Goal: Task Accomplishment & Management: Manage account settings

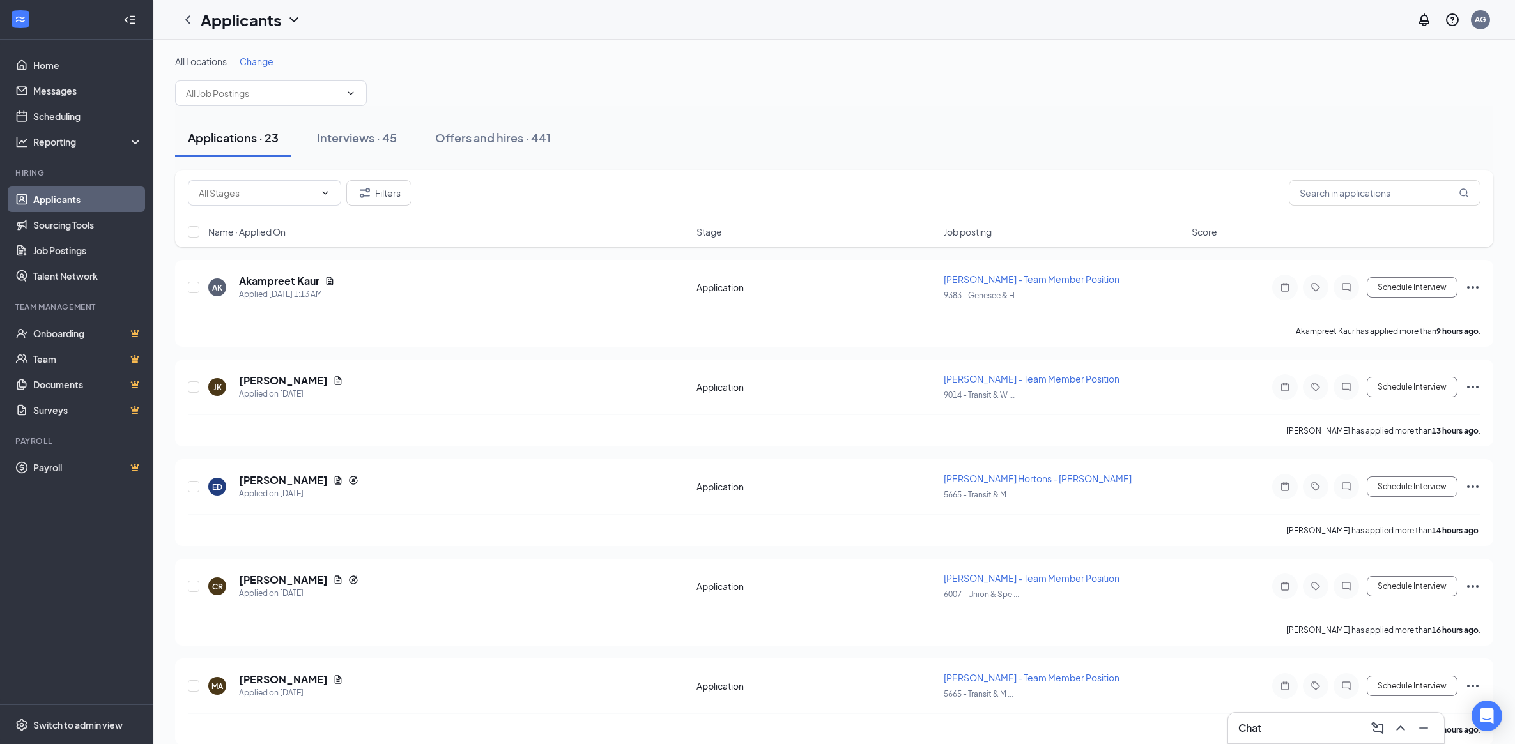
click at [529, 139] on div "Offers and hires · 441" at bounding box center [493, 138] width 116 height 16
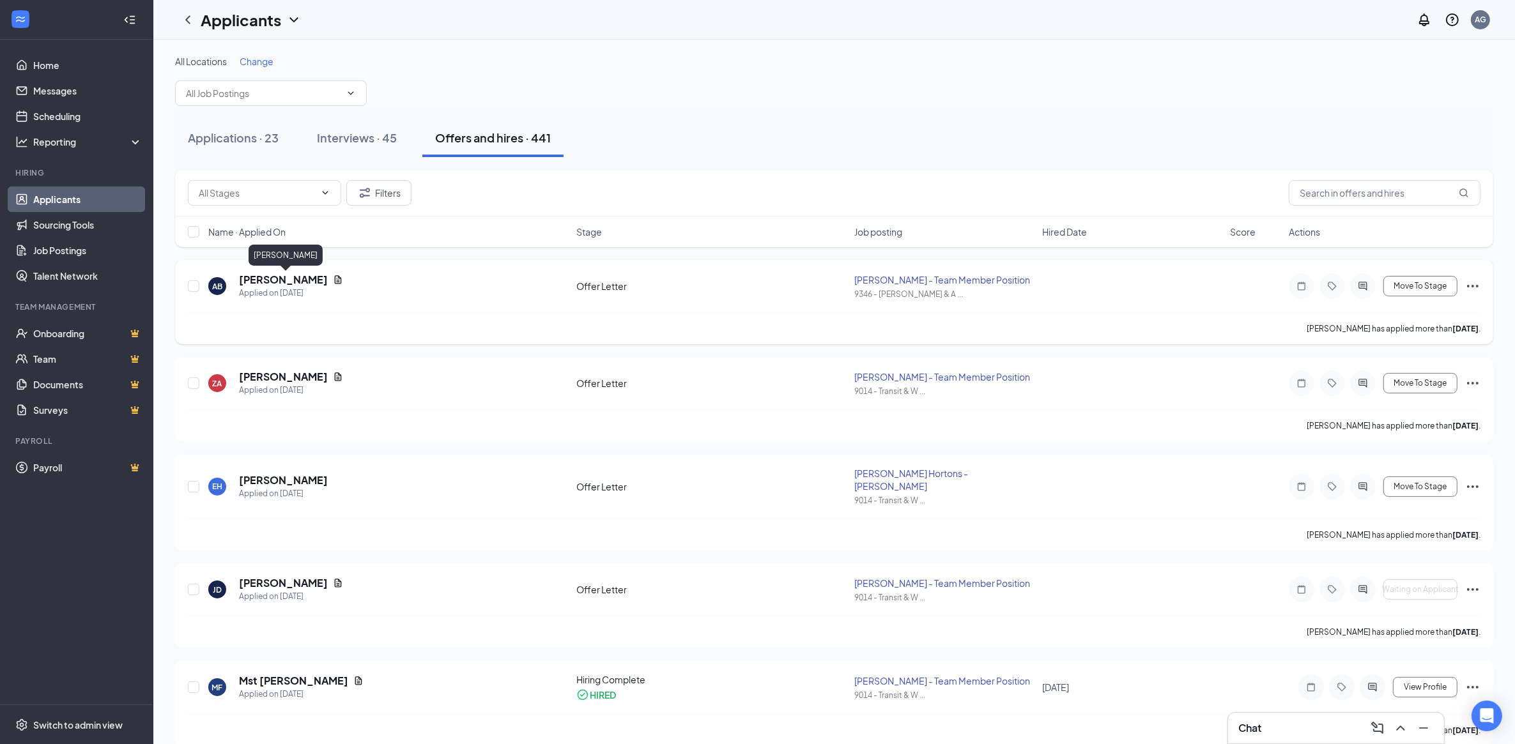
click at [294, 282] on h5 "[PERSON_NAME]" at bounding box center [283, 280] width 89 height 14
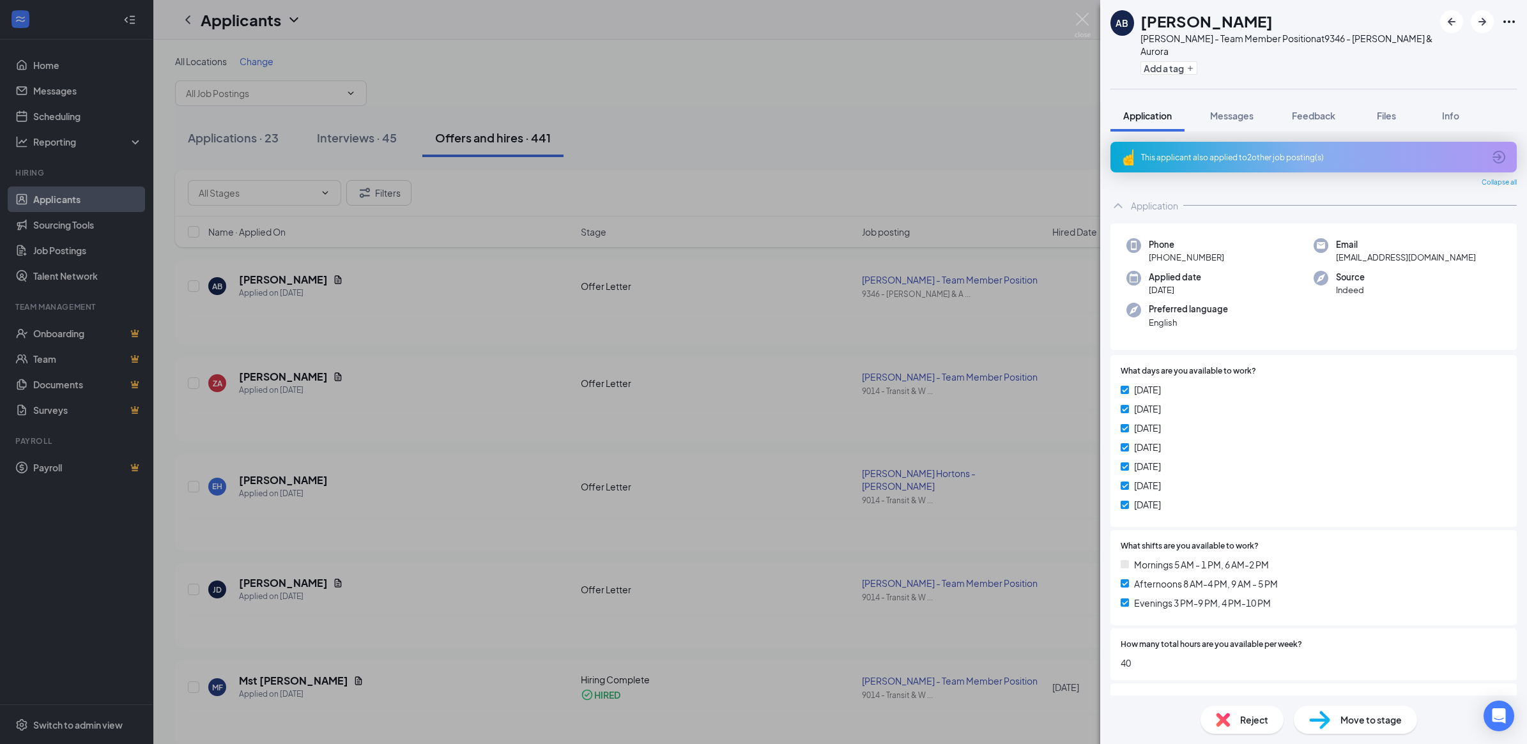
click at [1309, 142] on div "This applicant also applied to 2 other job posting(s)" at bounding box center [1313, 157] width 406 height 31
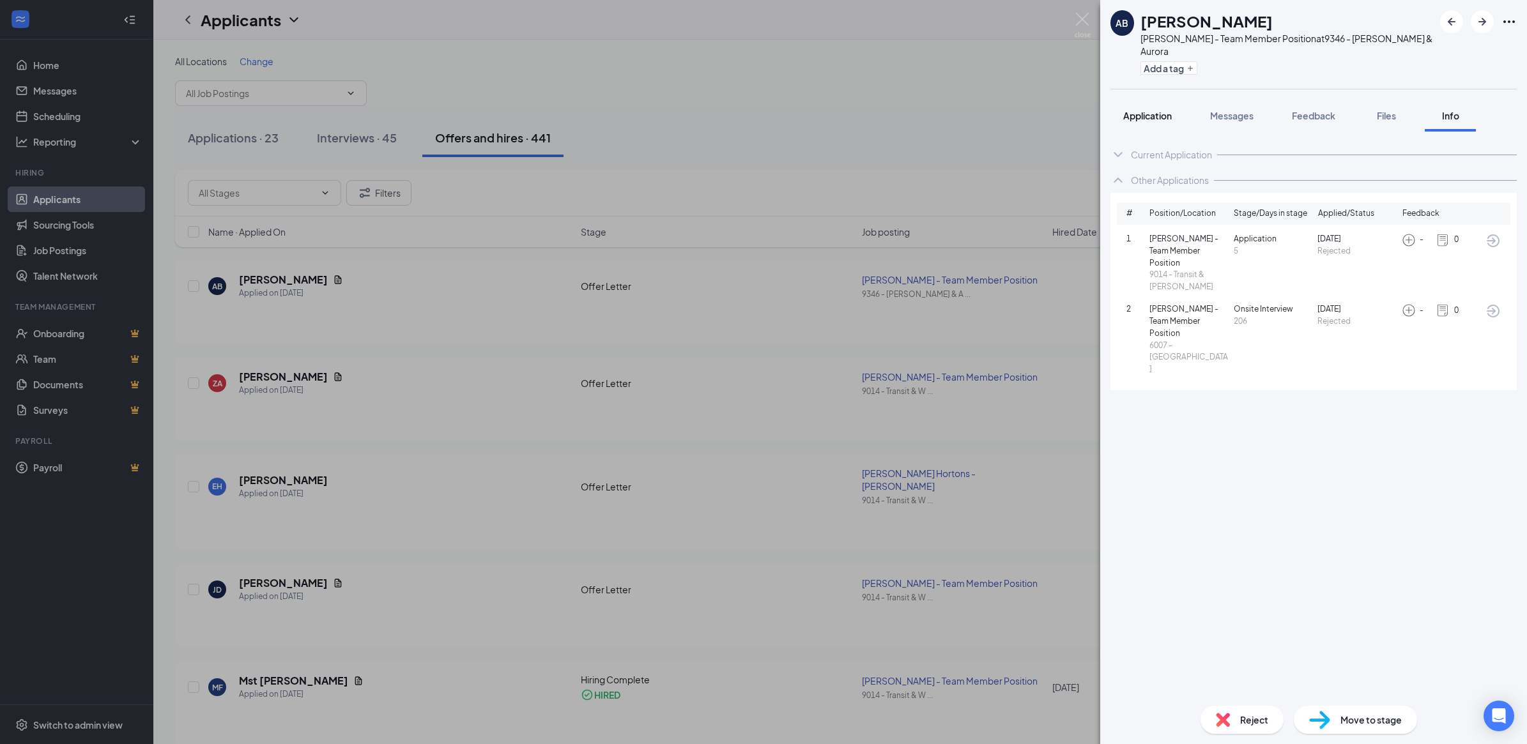
click at [1148, 109] on div "Application" at bounding box center [1147, 115] width 49 height 13
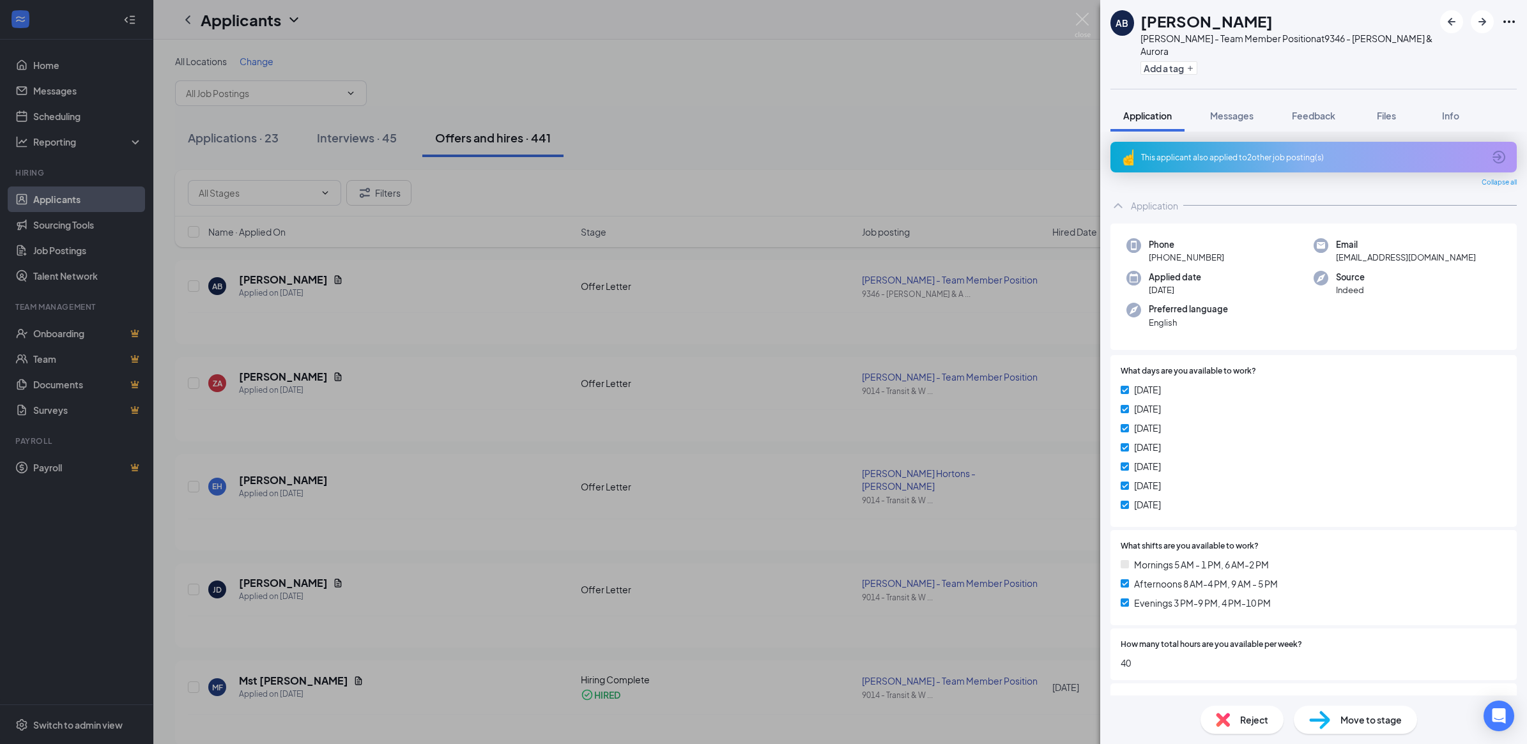
drag, startPoint x: 1287, startPoint y: 438, endPoint x: 1293, endPoint y: 441, distance: 7.1
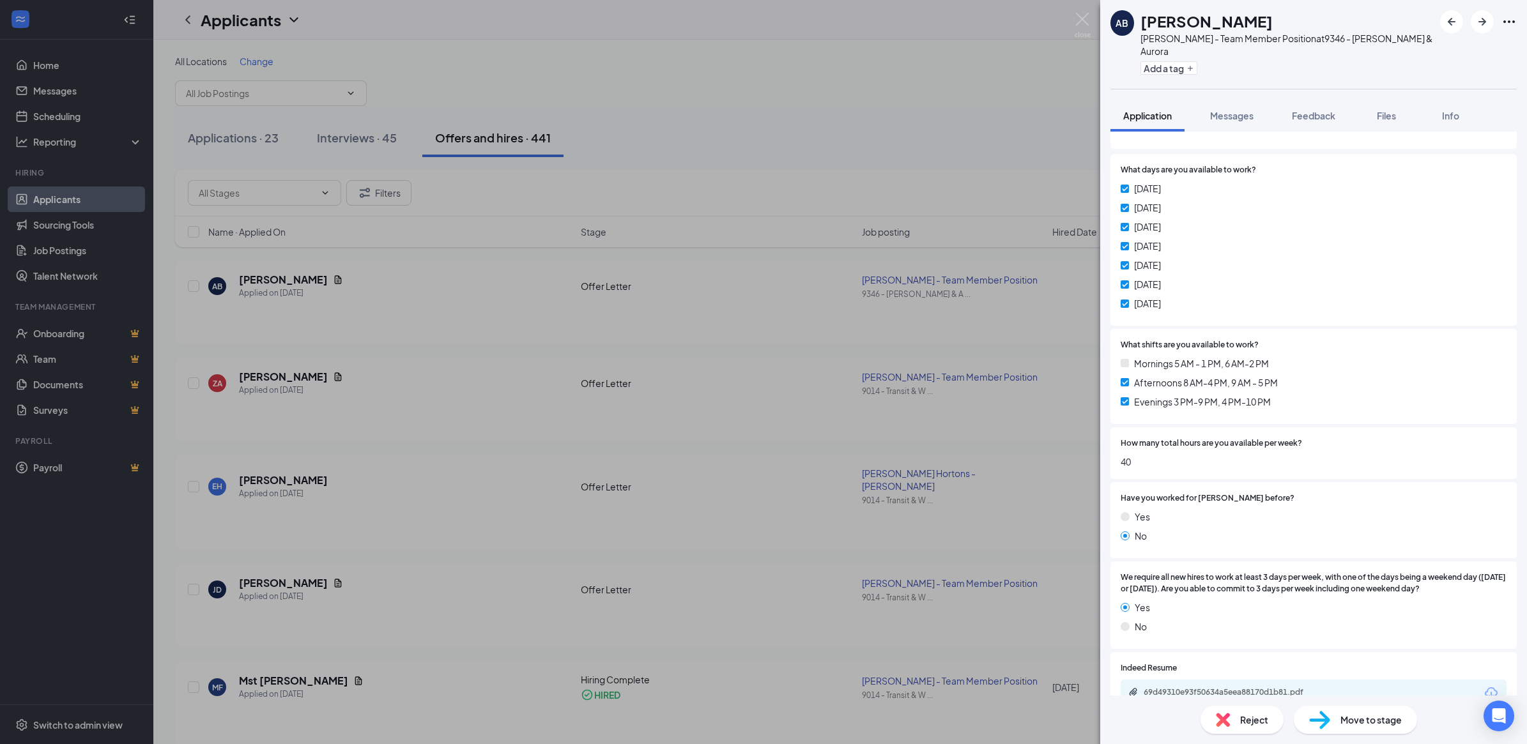
scroll to position [319, 0]
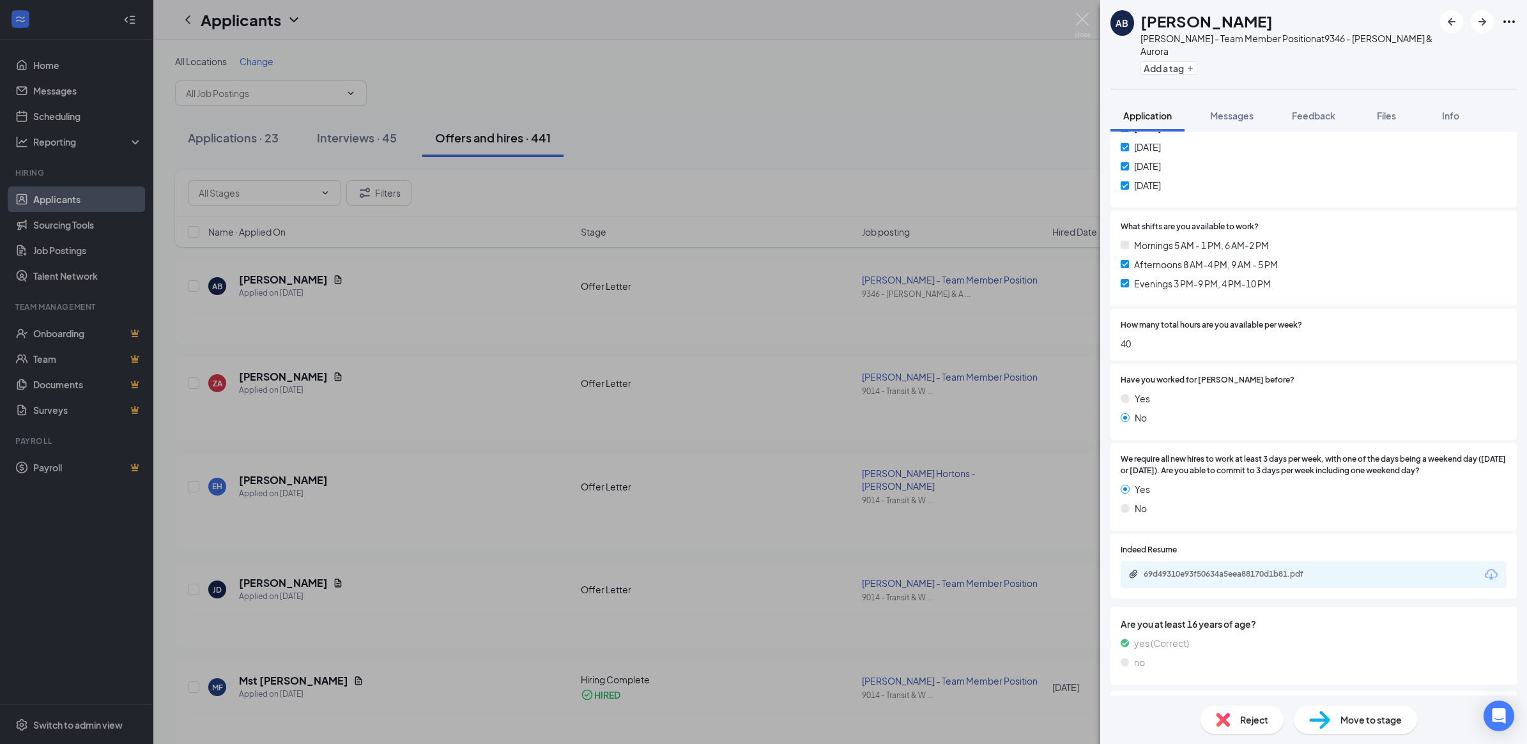
click at [1222, 569] on div "69d49310e93f50634a5eea88170d1b81.pdf" at bounding box center [1232, 574] width 179 height 10
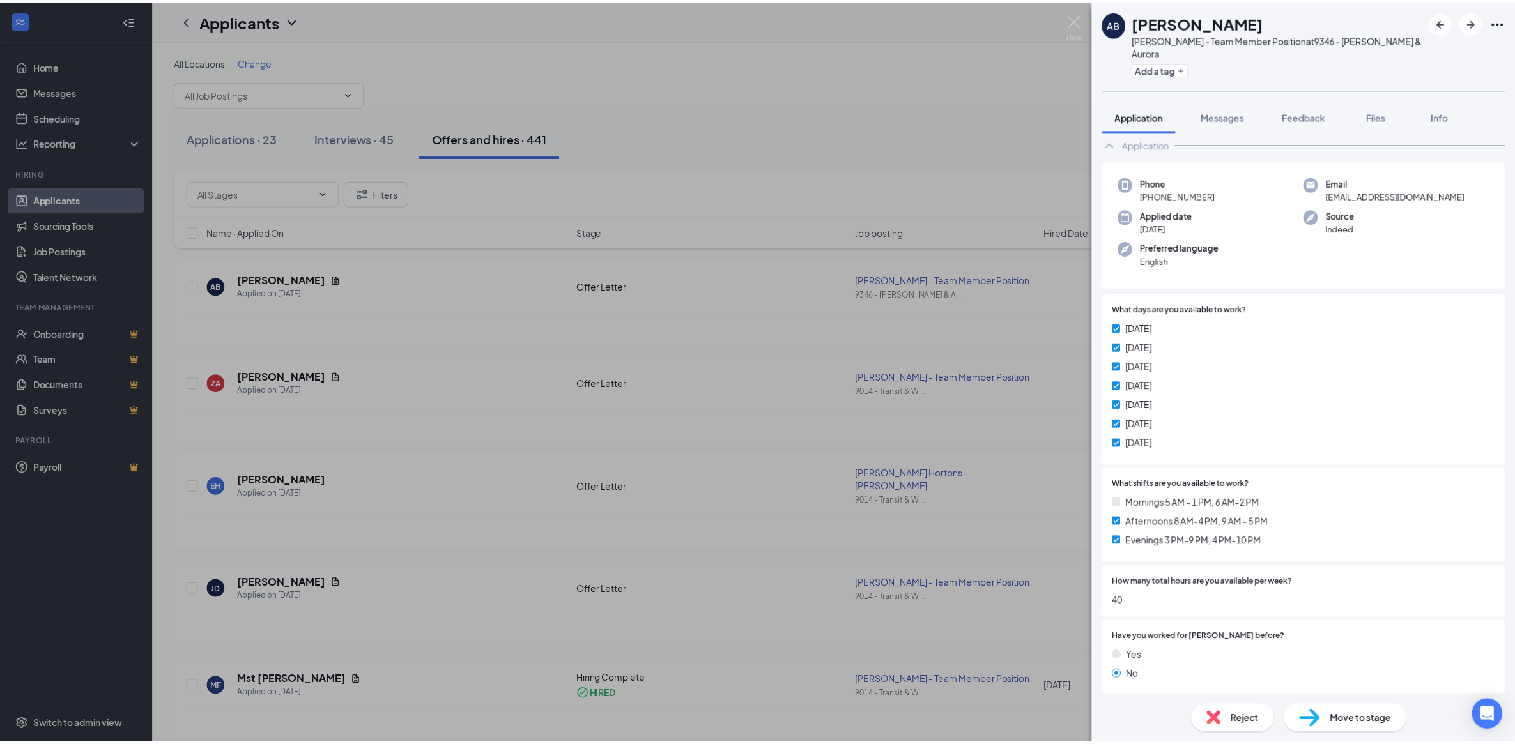
scroll to position [0, 0]
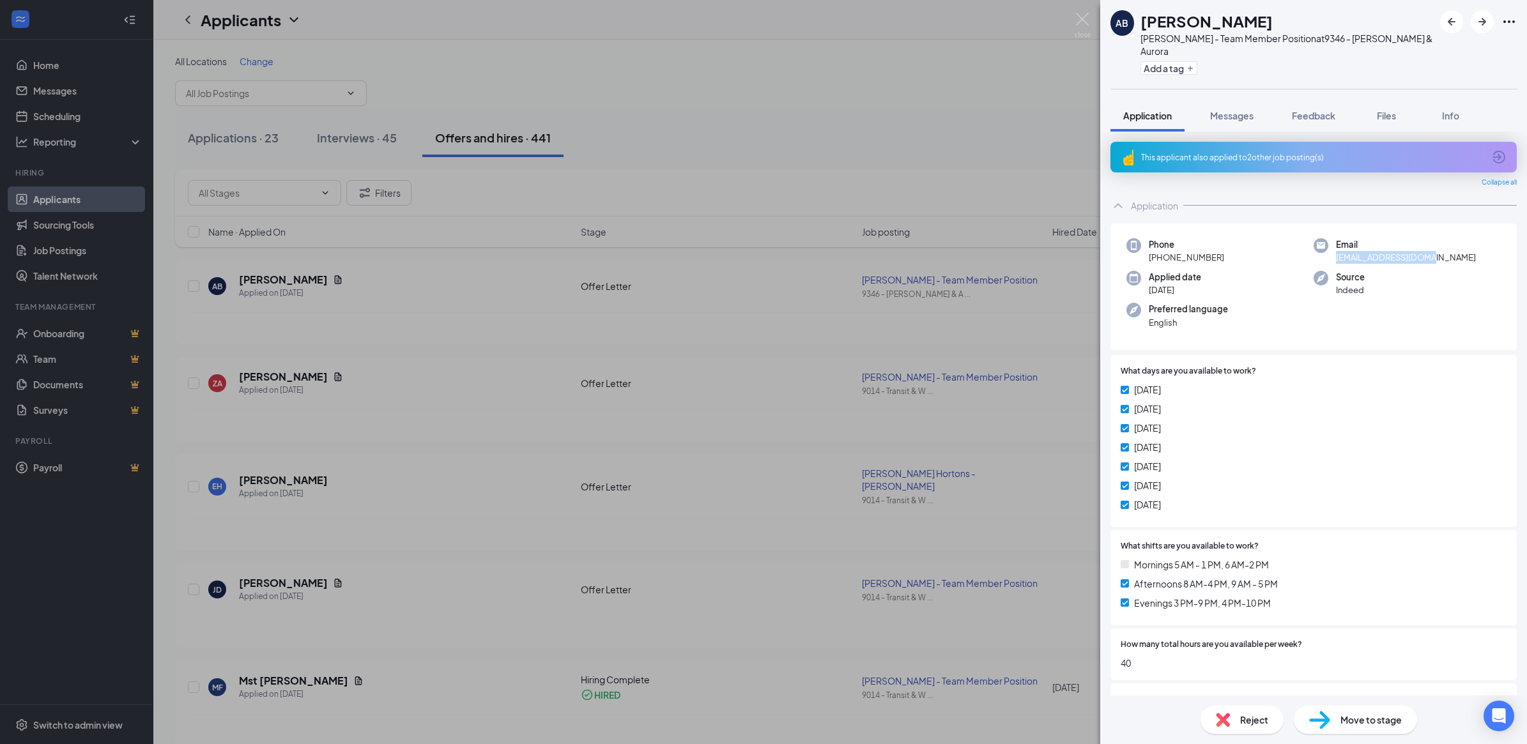
drag, startPoint x: 1327, startPoint y: 243, endPoint x: 1422, endPoint y: 247, distance: 95.3
click at [1422, 247] on div "Email [EMAIL_ADDRESS][DOMAIN_NAME]" at bounding box center [1406, 251] width 187 height 26
copy span "[EMAIL_ADDRESS][DOMAIN_NAME]"
click at [1083, 20] on img at bounding box center [1082, 25] width 16 height 25
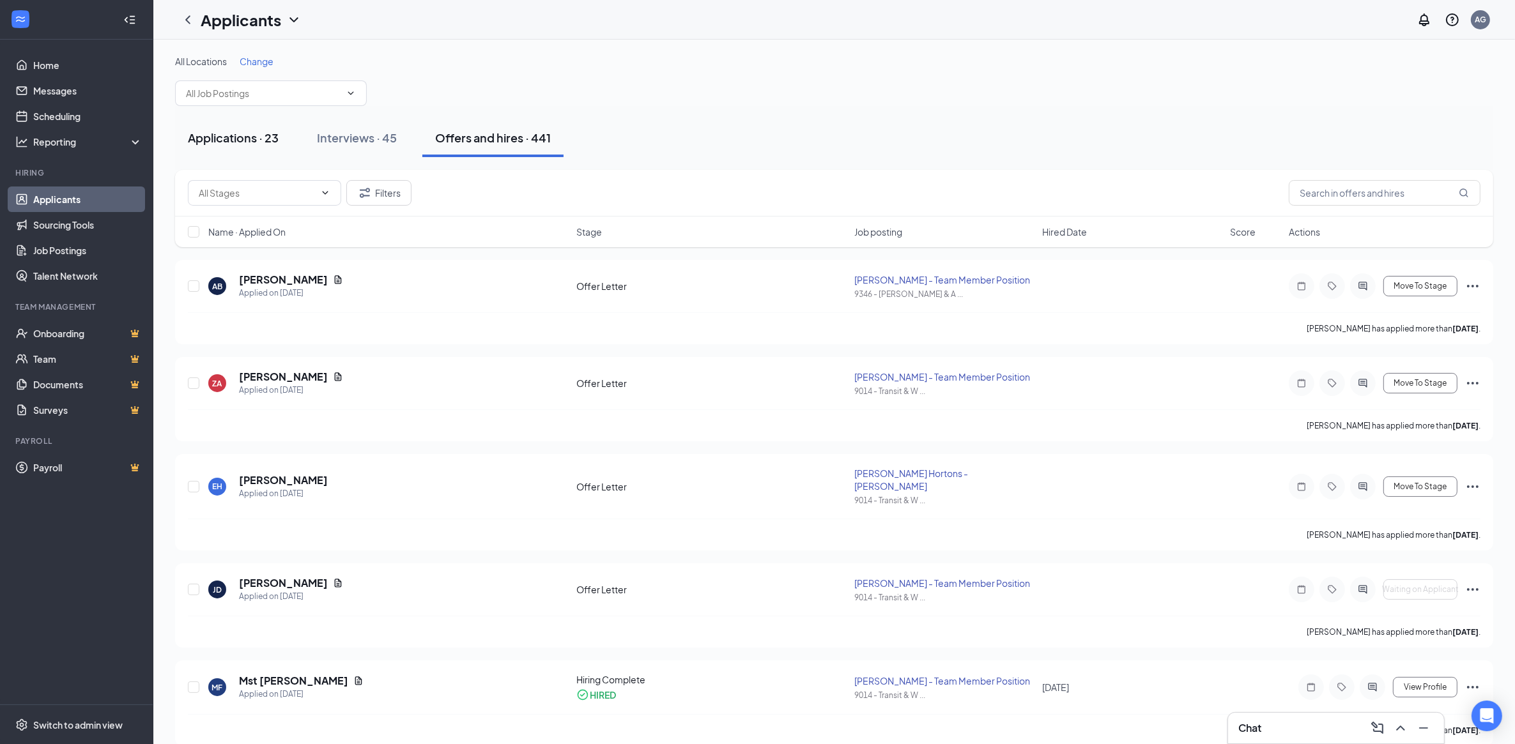
click at [219, 141] on div "Applications · 23" at bounding box center [233, 138] width 91 height 16
